Goal: Book appointment/travel/reservation

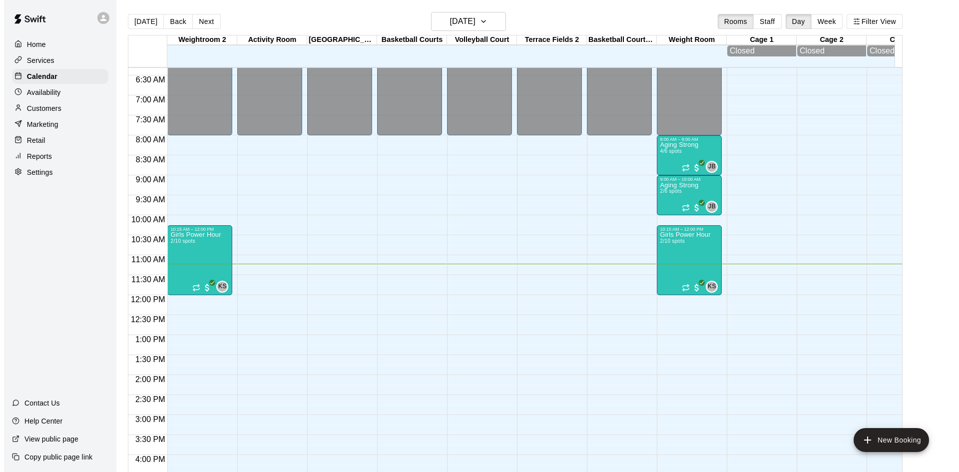
scroll to position [249, 0]
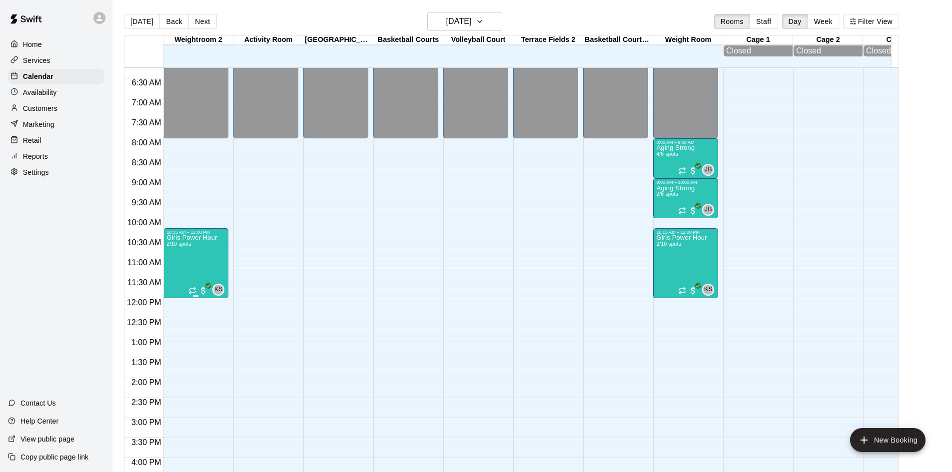
click at [186, 238] on p "Girls Power Hour" at bounding box center [191, 238] width 50 height 0
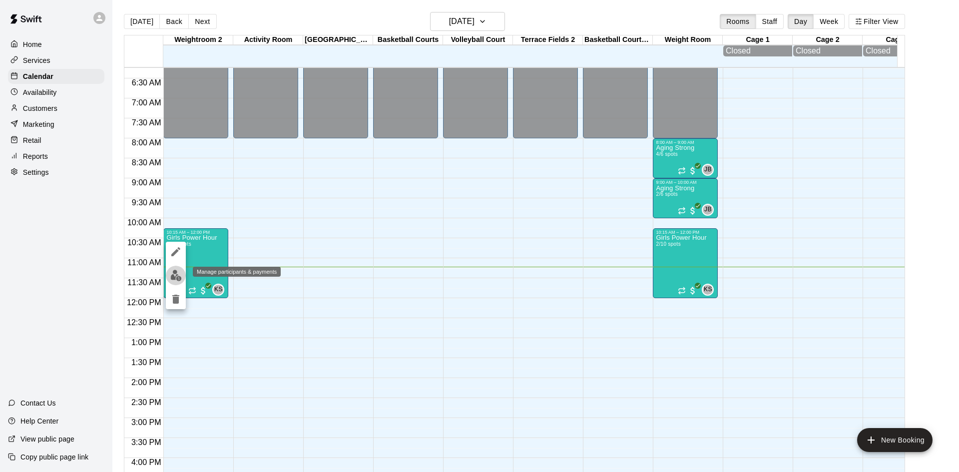
click at [176, 275] on img "edit" at bounding box center [175, 275] width 11 height 11
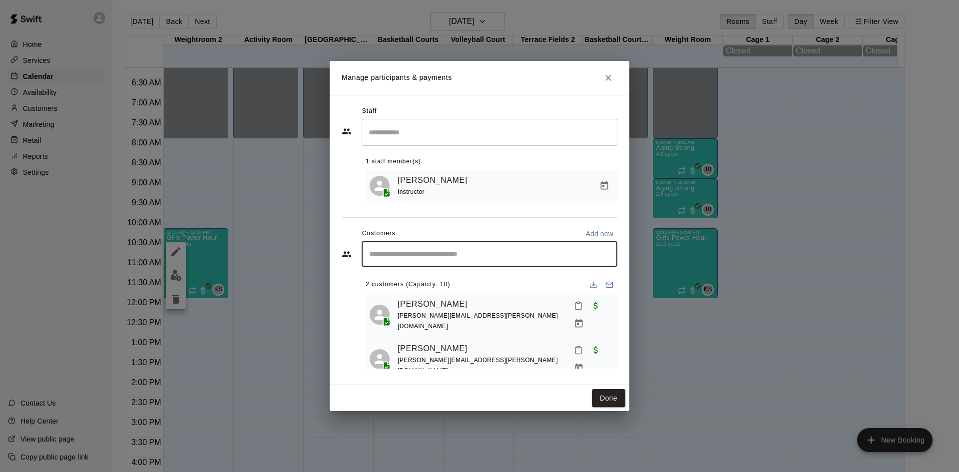
click at [403, 259] on input "Start typing to search customers..." at bounding box center [489, 254] width 247 height 10
type input "******"
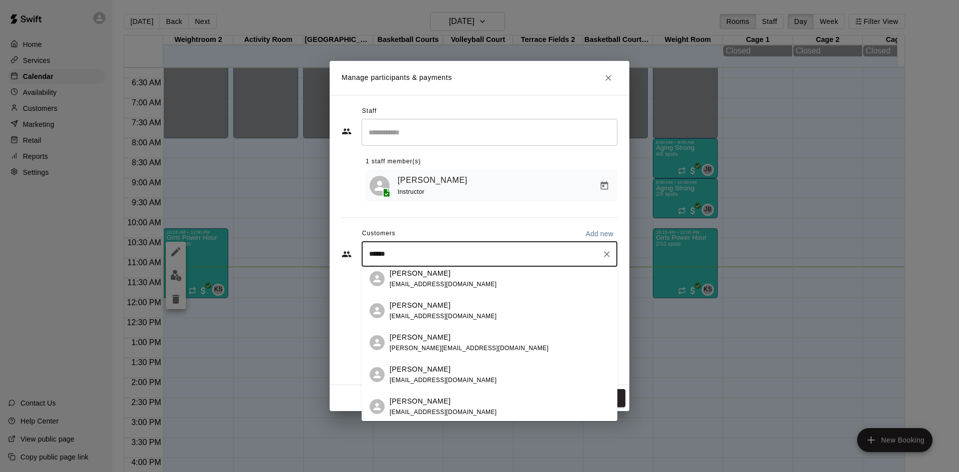
scroll to position [73, 0]
click at [426, 379] on span "[EMAIL_ADDRESS][DOMAIN_NAME]" at bounding box center [443, 378] width 107 height 7
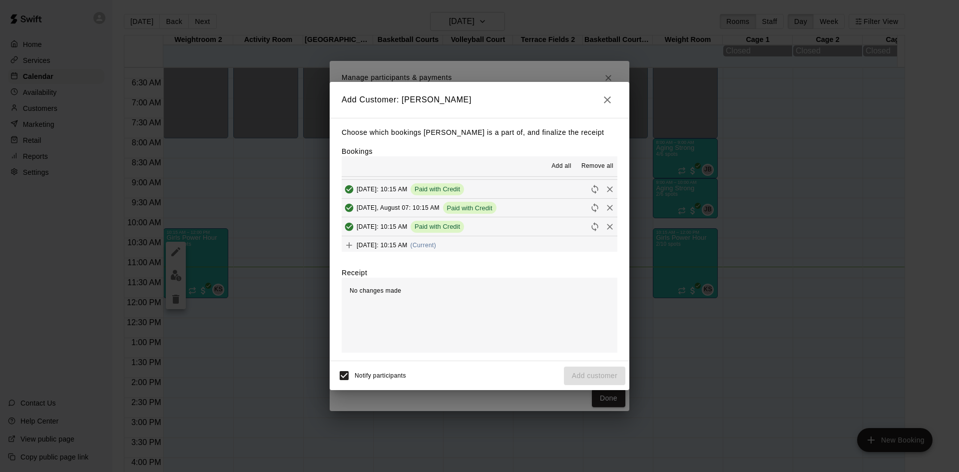
scroll to position [57, 0]
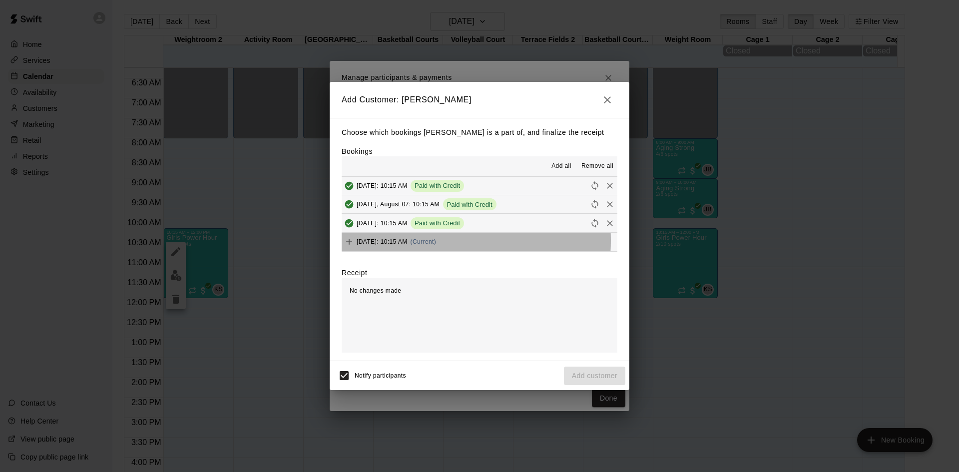
click at [404, 241] on span "[DATE]: 10:15 AM" at bounding box center [382, 241] width 51 height 7
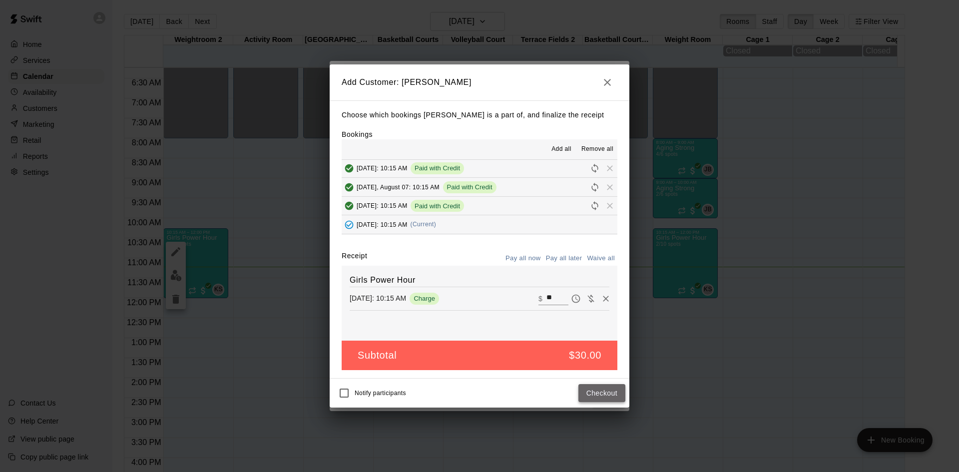
click at [602, 396] on button "Checkout" at bounding box center [602, 393] width 47 height 18
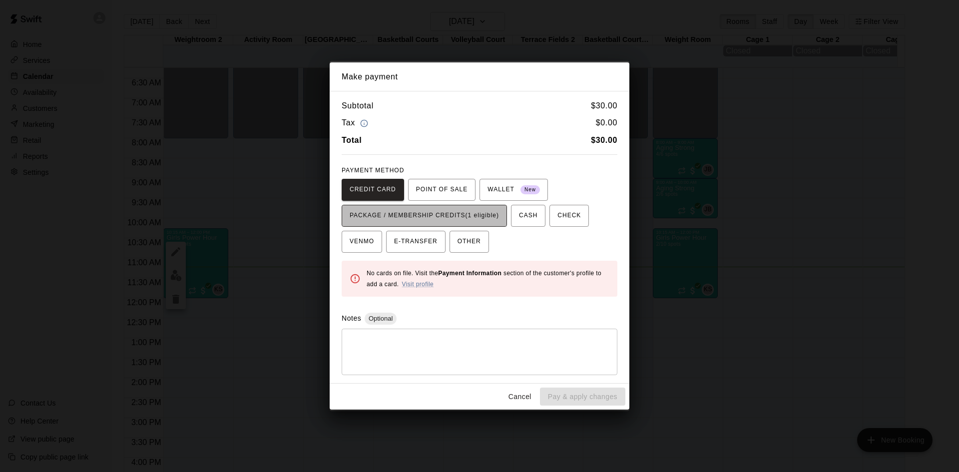
click at [424, 214] on span "PACKAGE / MEMBERSHIP CREDITS (1 eligible)" at bounding box center [424, 216] width 149 height 16
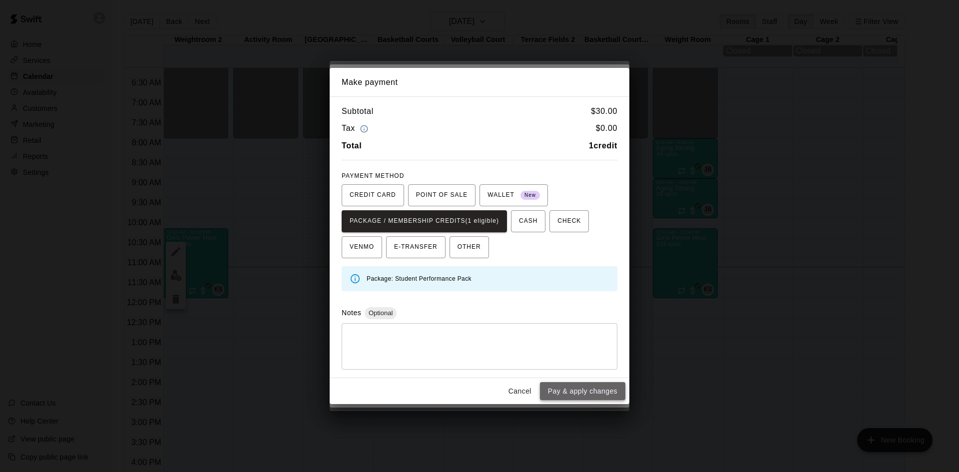
click at [587, 397] on button "Pay & apply changes" at bounding box center [582, 391] width 85 height 18
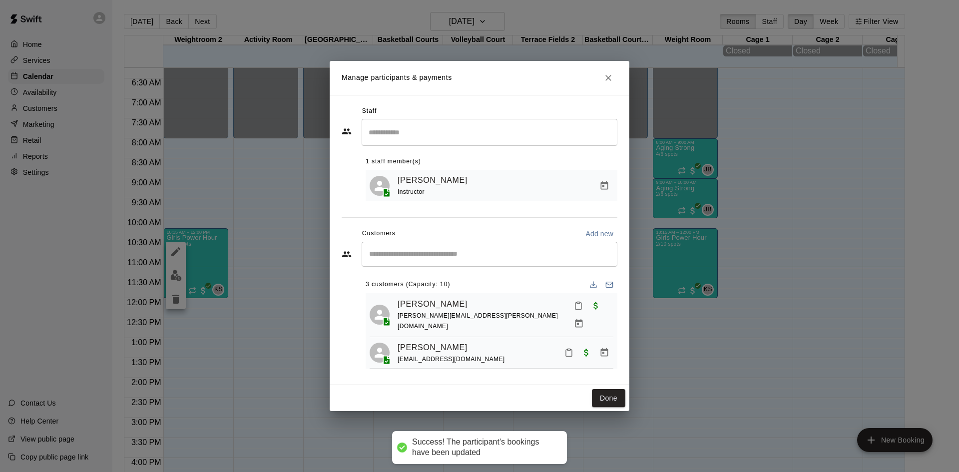
click at [392, 258] on input "Start typing to search customers..." at bounding box center [489, 254] width 247 height 10
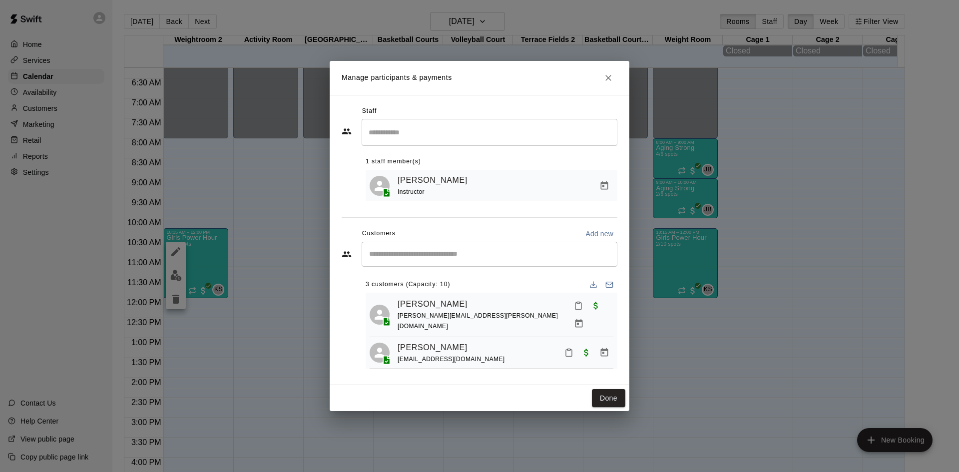
click at [711, 364] on div "Manage participants & payments Staff ​ 1 staff member(s) [PERSON_NAME] Instruct…" at bounding box center [479, 236] width 959 height 472
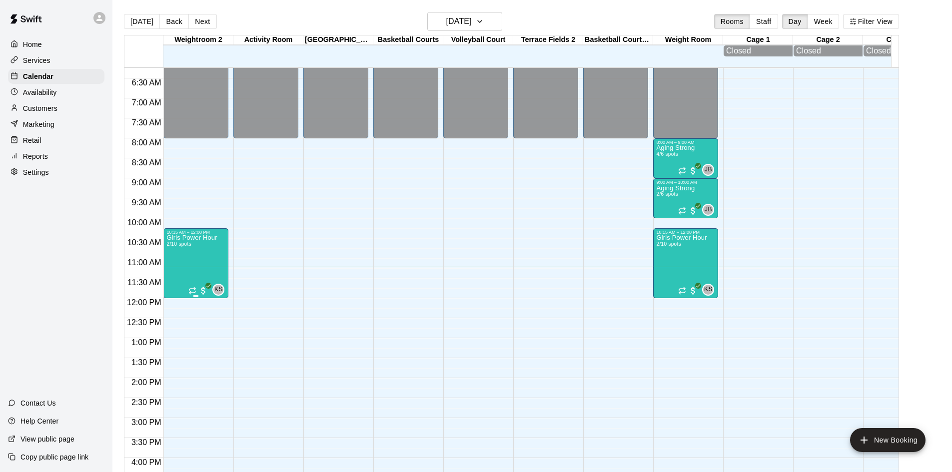
click at [186, 264] on div "Girls Power Hour 2/10 spots" at bounding box center [191, 471] width 50 height 472
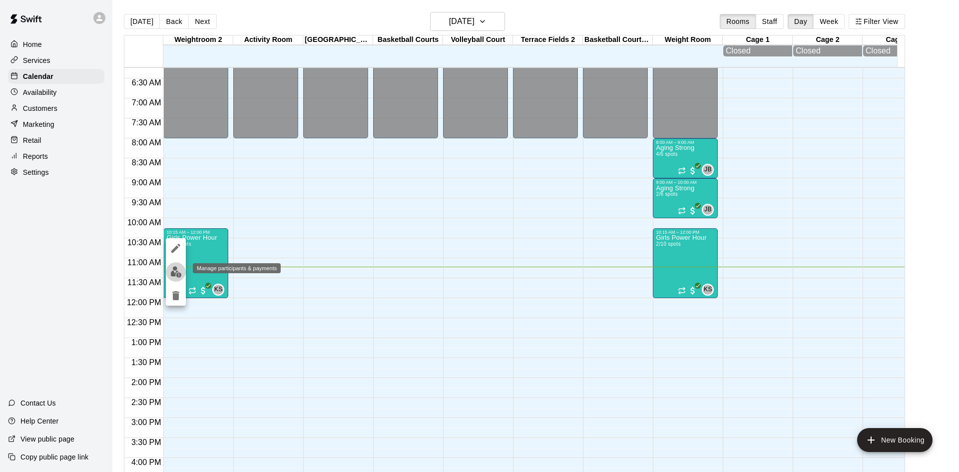
click at [176, 271] on img "edit" at bounding box center [175, 271] width 11 height 11
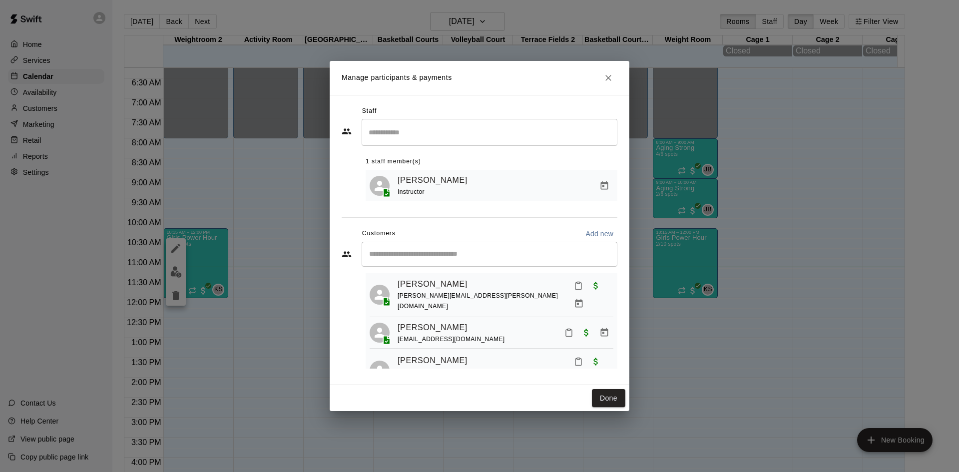
scroll to position [28, 0]
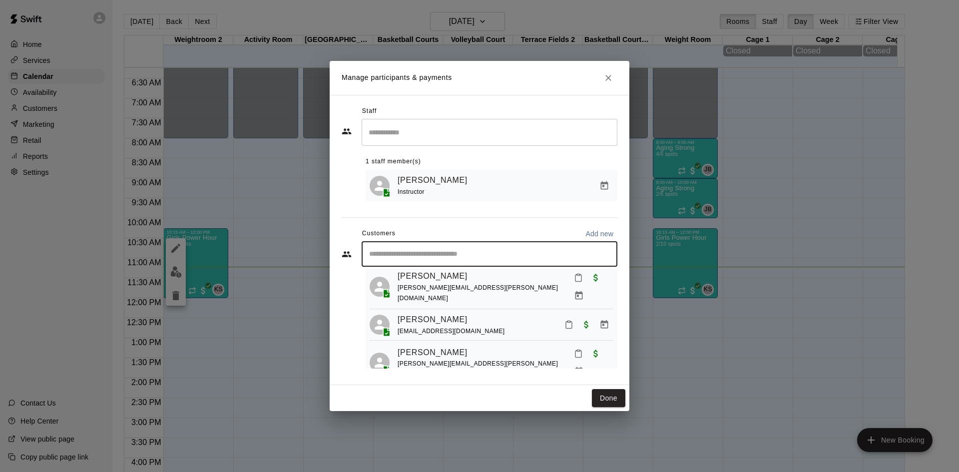
click at [387, 254] on input "Start typing to search customers..." at bounding box center [489, 254] width 247 height 10
type input "****"
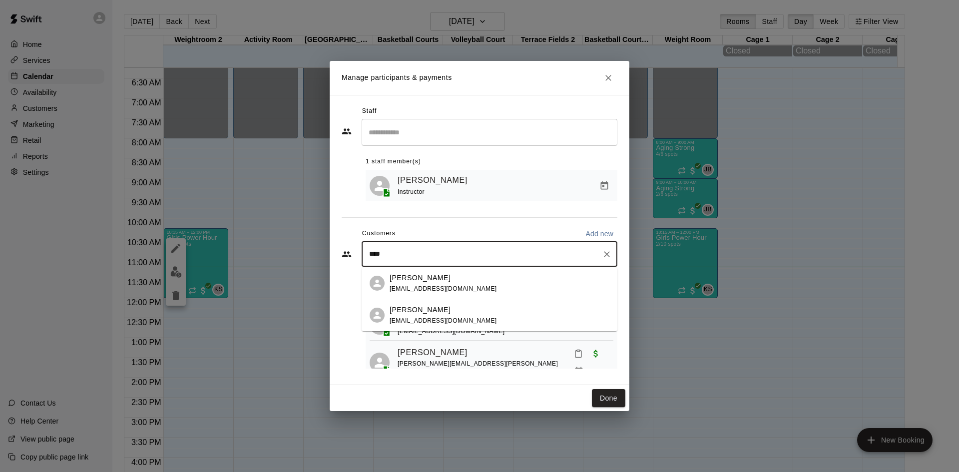
click at [423, 316] on div "[PERSON_NAME] [EMAIL_ADDRESS][DOMAIN_NAME]" at bounding box center [443, 315] width 107 height 21
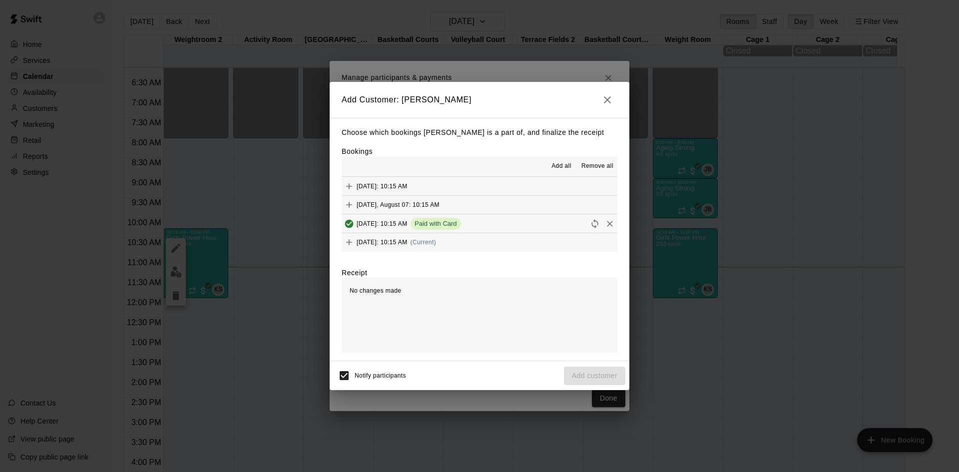
scroll to position [57, 0]
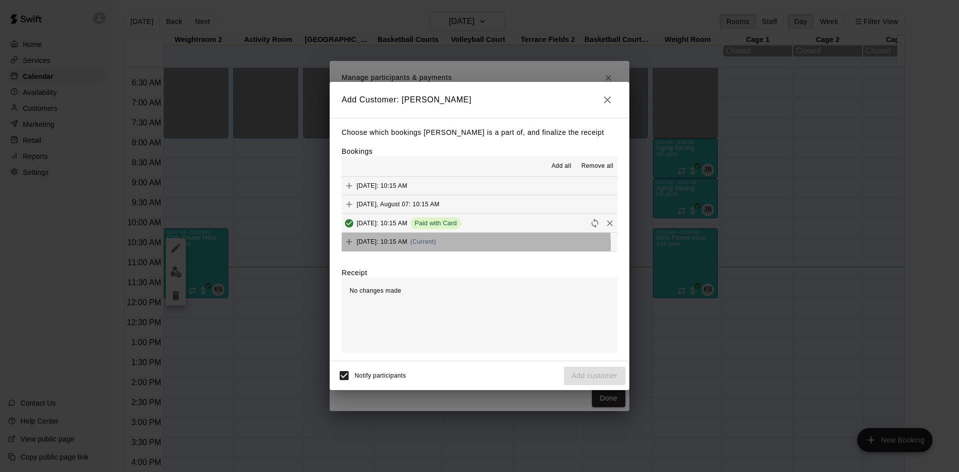
click at [435, 247] on div "[DATE]: 10:15 AM (Current)" at bounding box center [389, 241] width 94 height 15
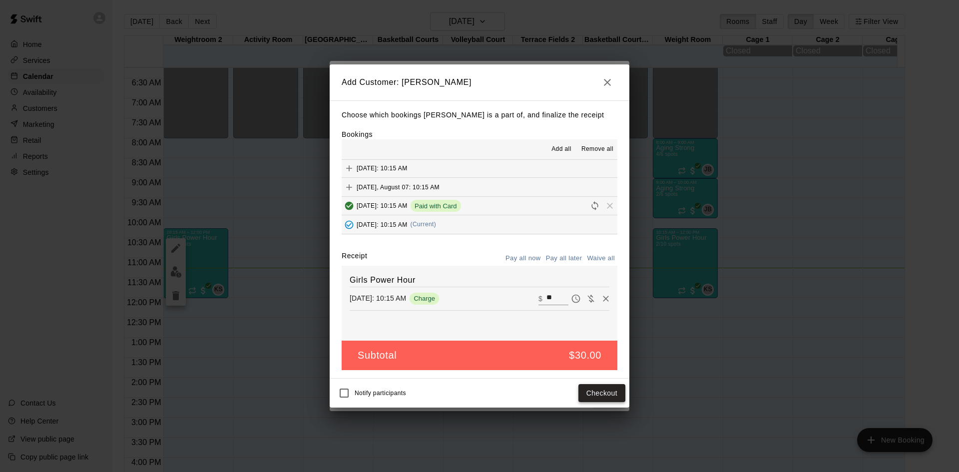
click at [600, 394] on button "Checkout" at bounding box center [602, 393] width 47 height 18
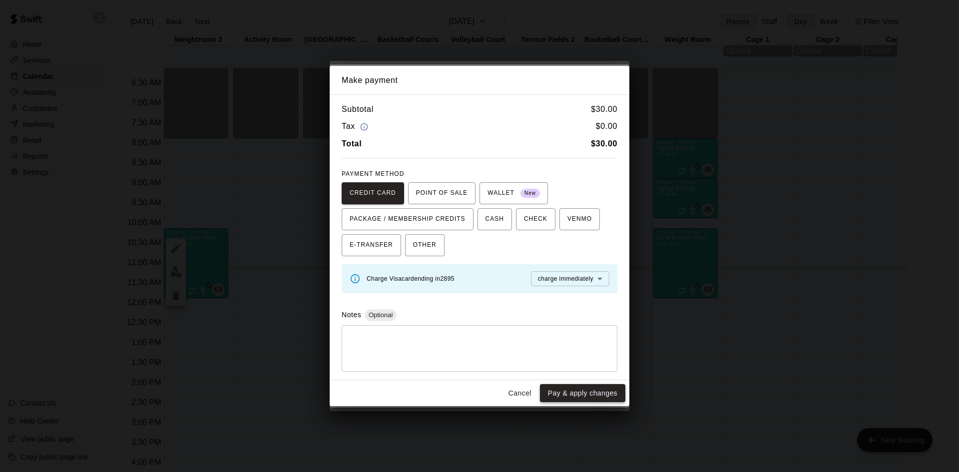
click at [588, 390] on button "Pay & apply changes" at bounding box center [582, 393] width 85 height 18
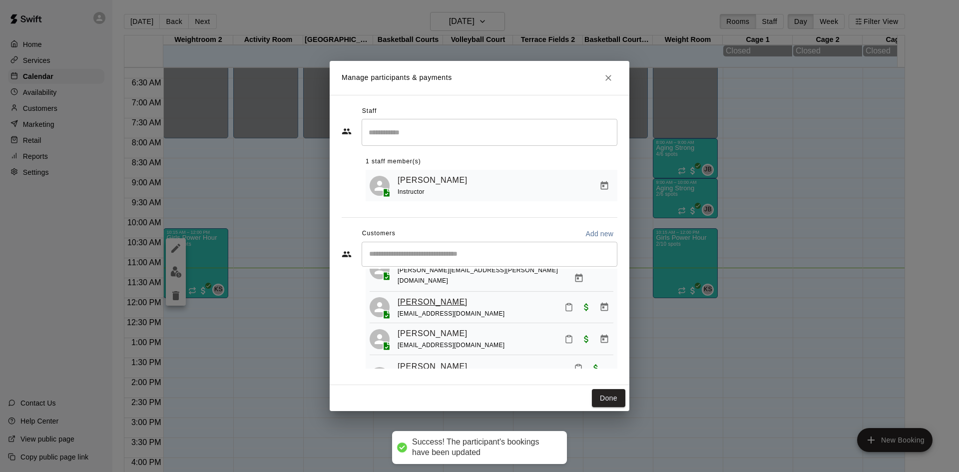
scroll to position [61, 0]
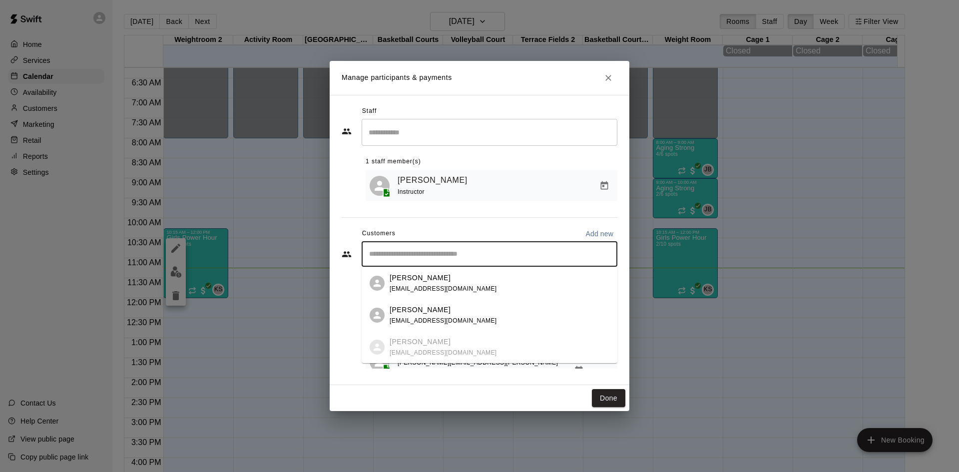
click at [397, 256] on input "Start typing to search customers..." at bounding box center [489, 254] width 247 height 10
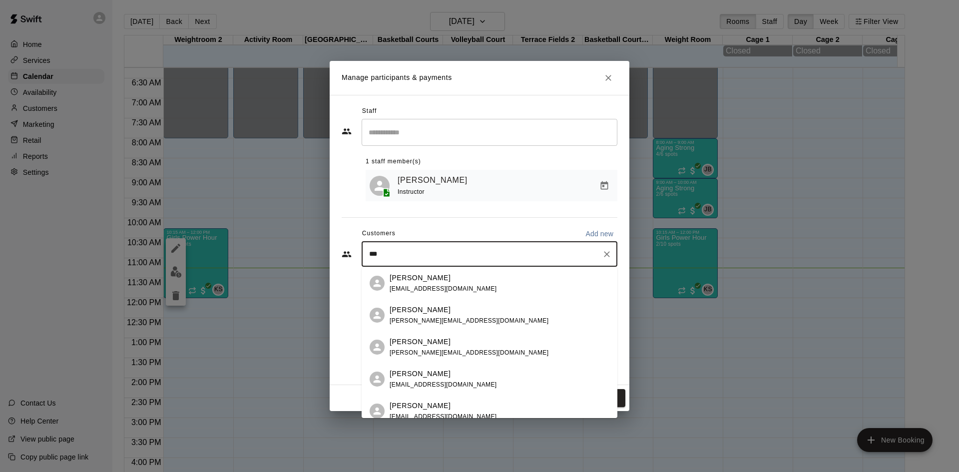
type input "****"
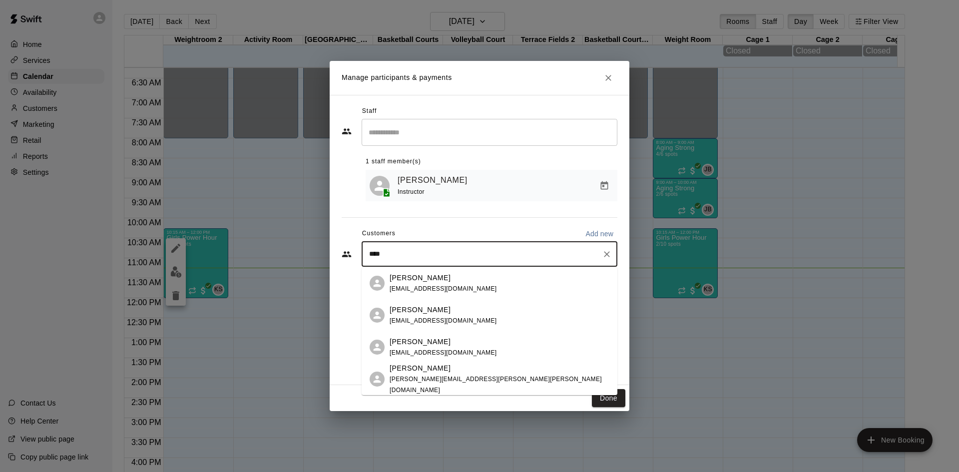
click at [404, 372] on p "[PERSON_NAME]" at bounding box center [420, 368] width 61 height 10
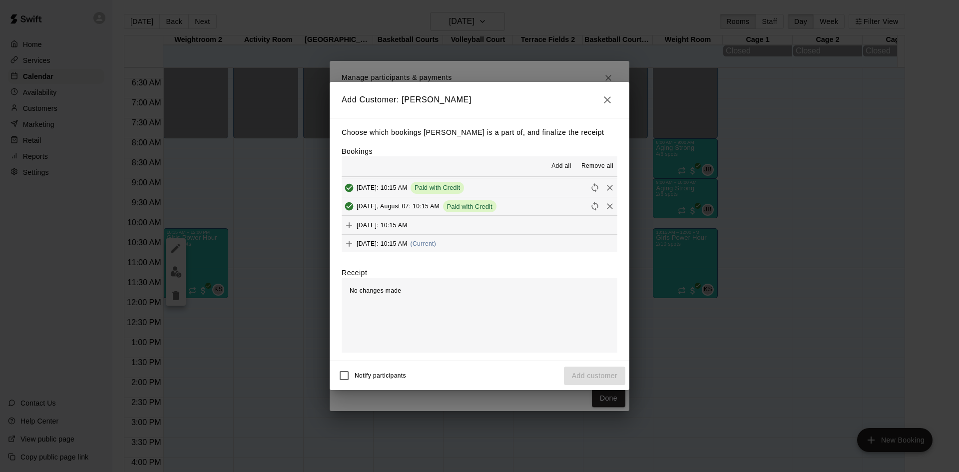
scroll to position [57, 0]
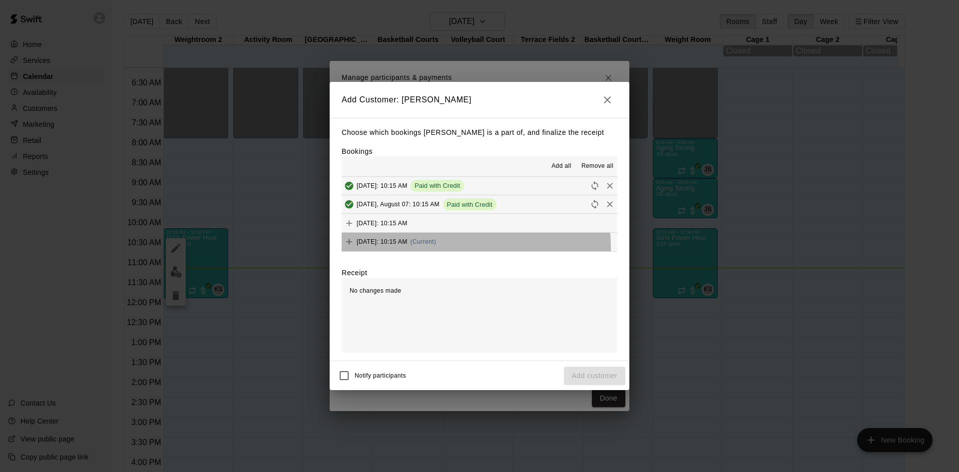
click at [436, 248] on div "[DATE]: 10:15 AM (Current)" at bounding box center [389, 241] width 94 height 15
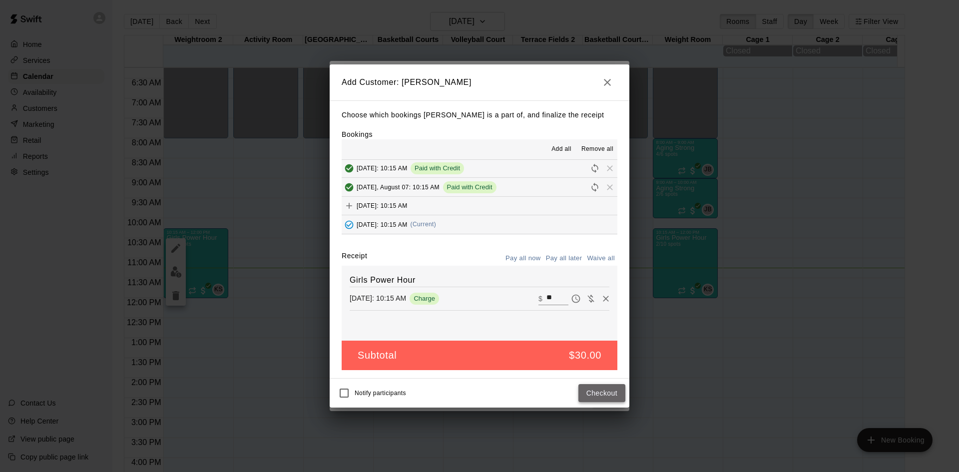
click at [606, 392] on button "Checkout" at bounding box center [602, 393] width 47 height 18
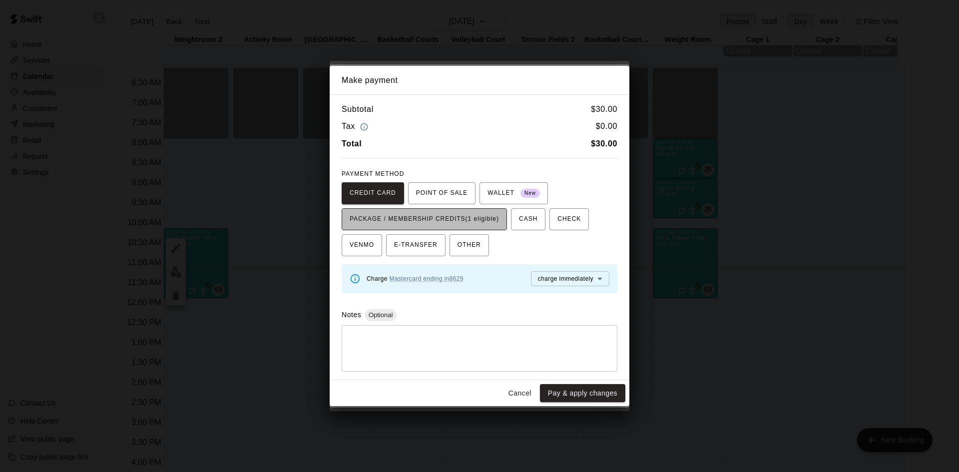
click at [453, 218] on span "PACKAGE / MEMBERSHIP CREDITS (1 eligible)" at bounding box center [424, 219] width 149 height 16
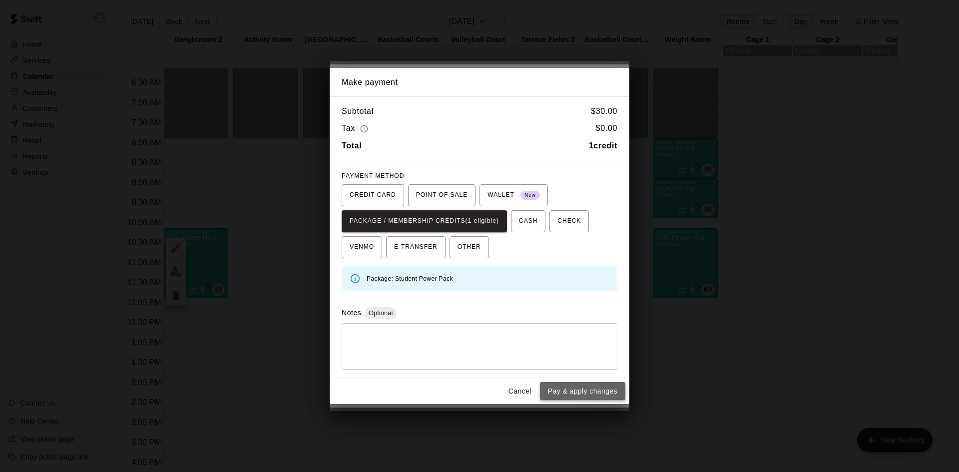
click at [580, 391] on button "Pay & apply changes" at bounding box center [582, 391] width 85 height 18
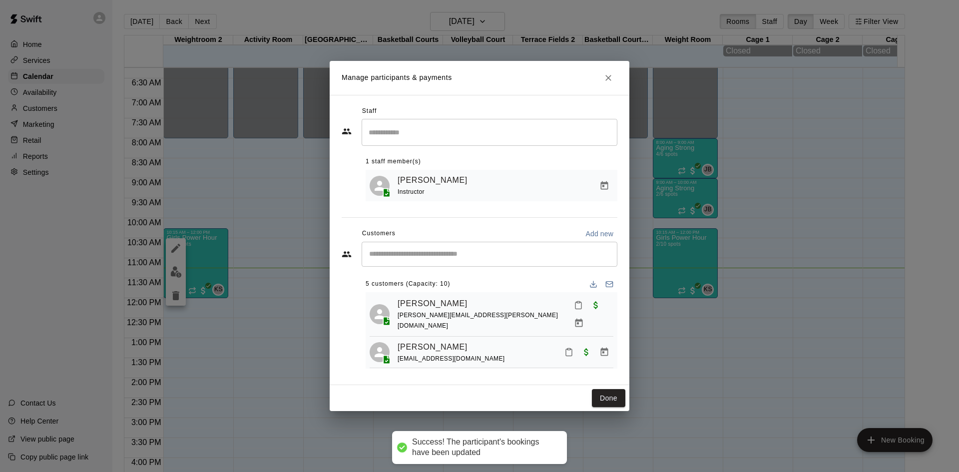
scroll to position [0, 0]
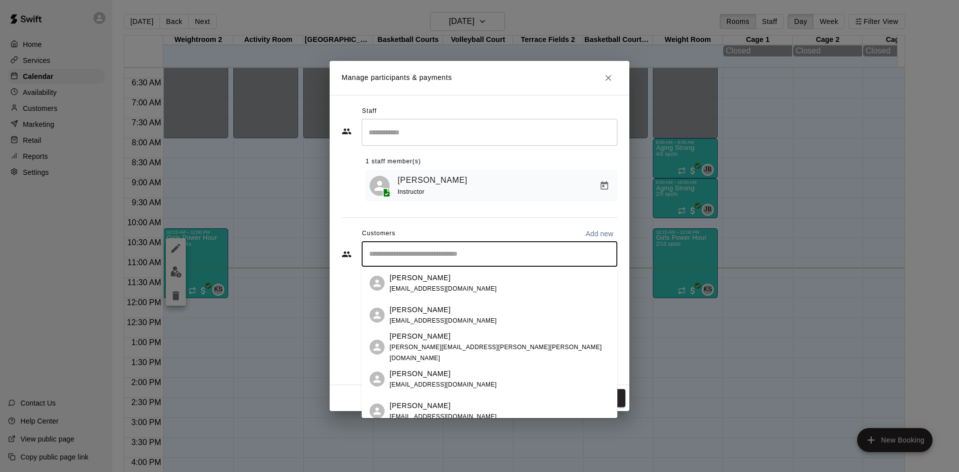
click at [403, 258] on input "Start typing to search customers..." at bounding box center [489, 254] width 247 height 10
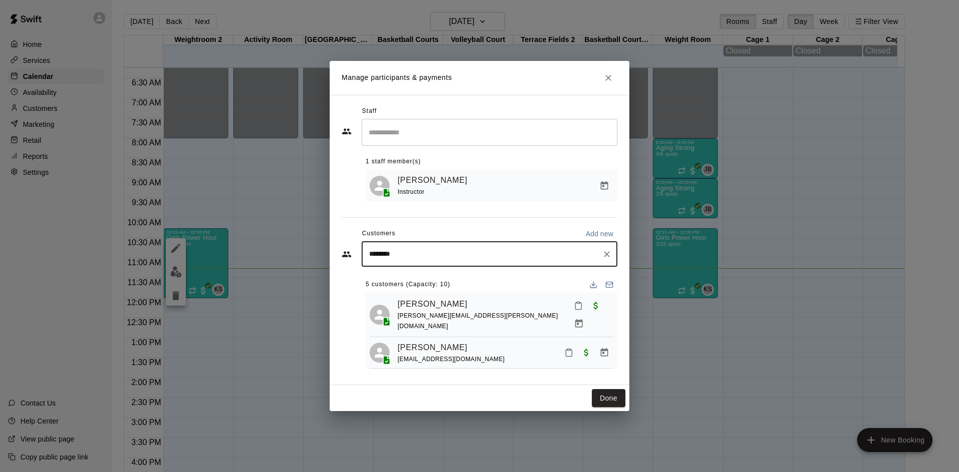
type input "*********"
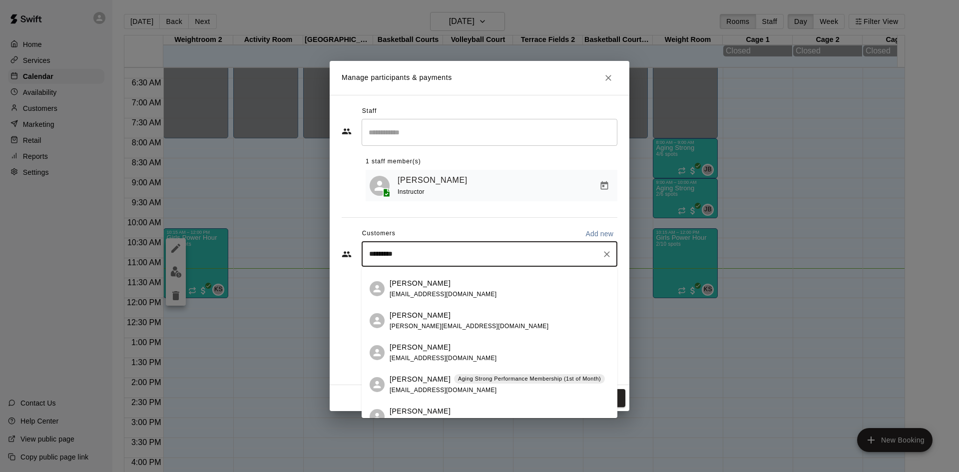
scroll to position [137, 0]
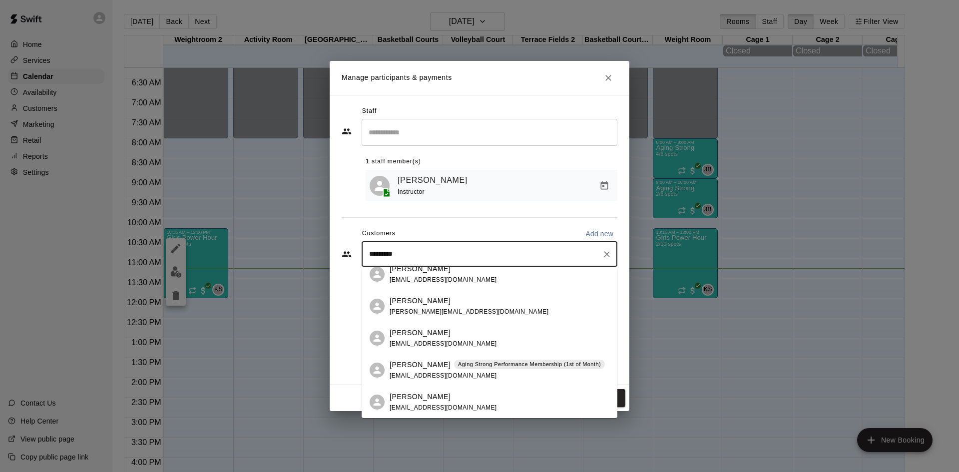
click at [425, 308] on span "[PERSON_NAME][EMAIL_ADDRESS][DOMAIN_NAME]" at bounding box center [469, 311] width 159 height 7
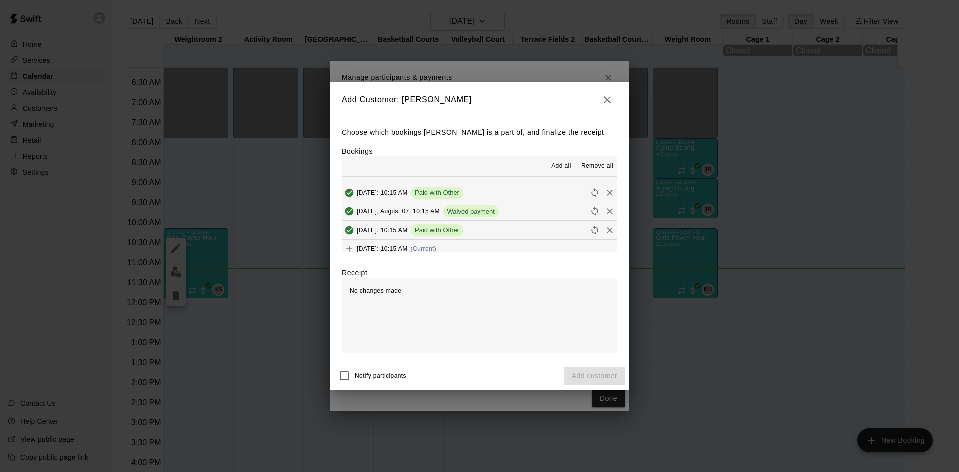
scroll to position [57, 0]
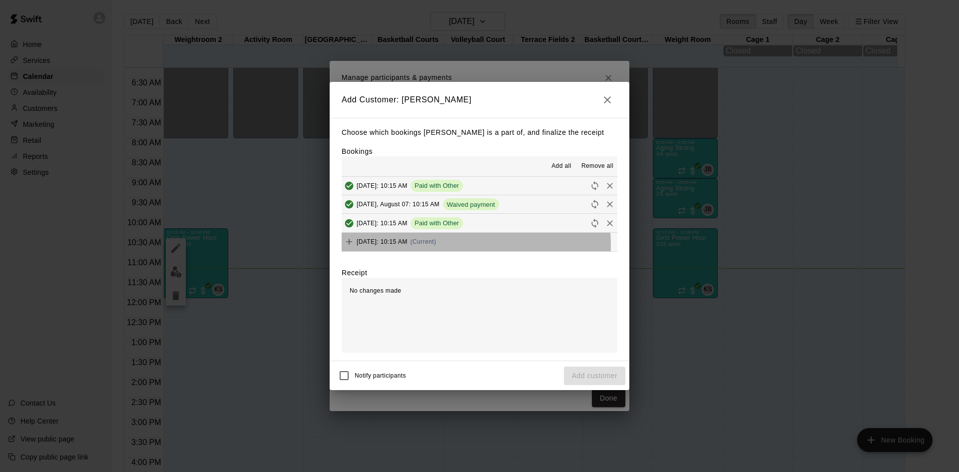
click at [436, 246] on div "[DATE]: 10:15 AM (Current)" at bounding box center [389, 241] width 94 height 15
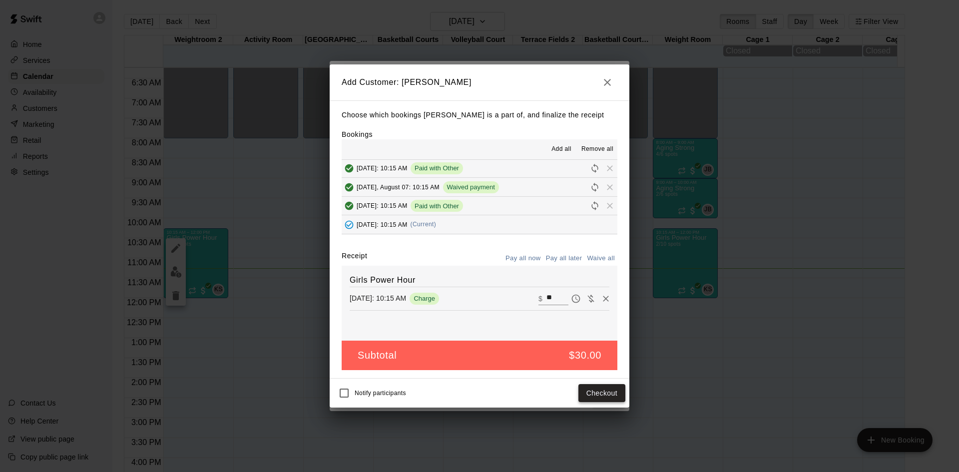
click at [603, 396] on button "Checkout" at bounding box center [602, 393] width 47 height 18
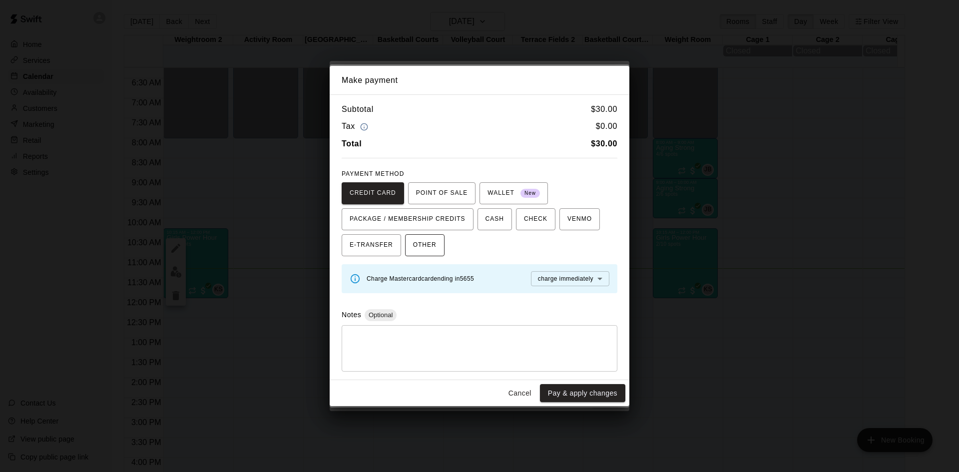
click at [433, 242] on span "OTHER" at bounding box center [424, 245] width 23 height 16
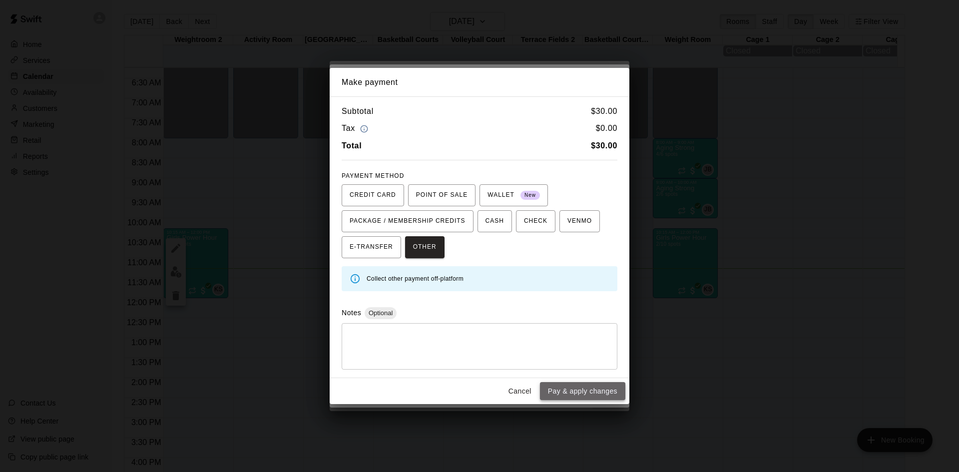
click at [571, 389] on button "Pay & apply changes" at bounding box center [582, 391] width 85 height 18
